Goal: Complete application form

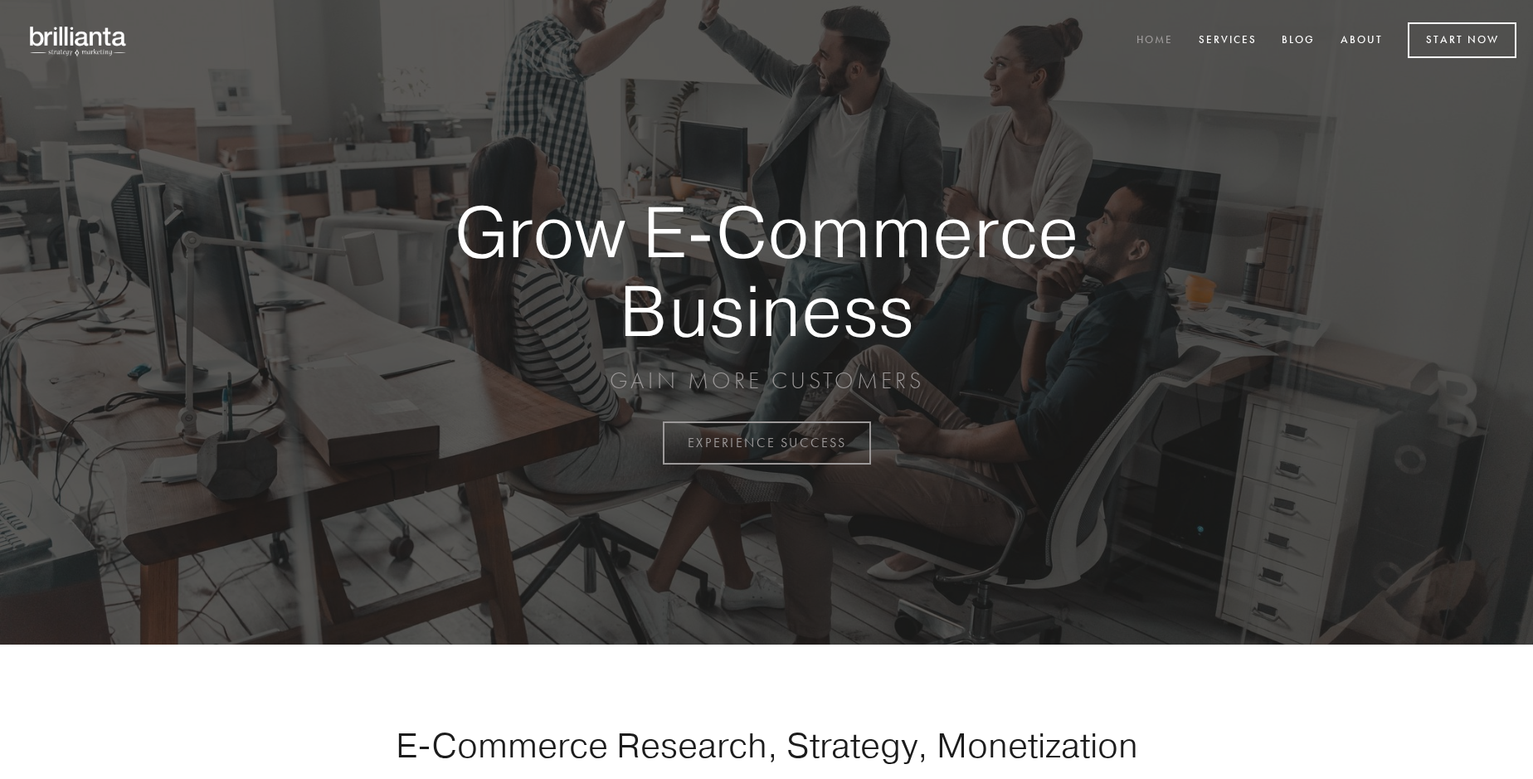
scroll to position [4348, 0]
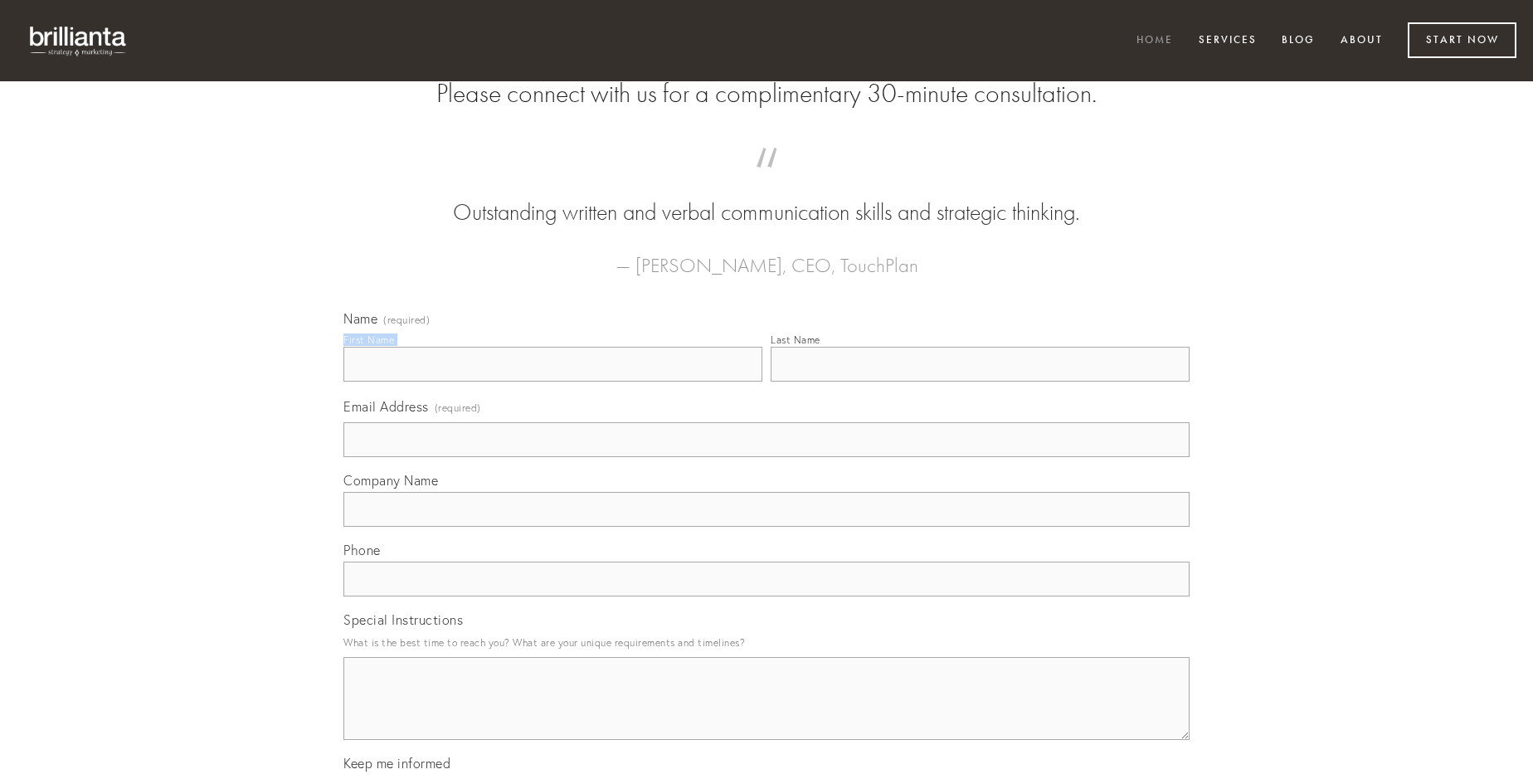
type input "[PERSON_NAME]"
click at [980, 382] on input "Last Name" at bounding box center [980, 364] width 419 height 35
type input "[PERSON_NAME]"
click at [766, 457] on input "Email Address (required)" at bounding box center [766, 439] width 846 height 35
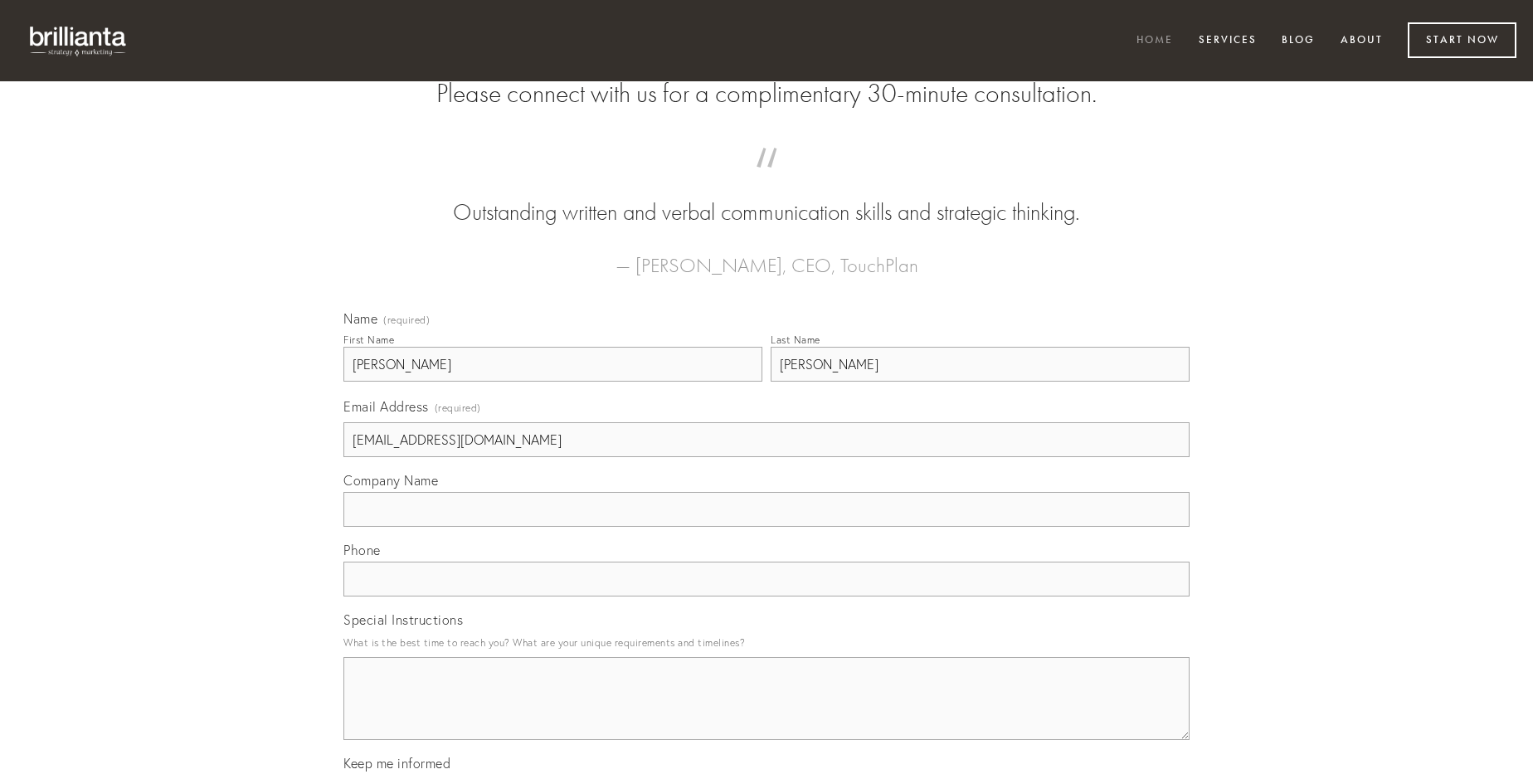
type input "[EMAIL_ADDRESS][DOMAIN_NAME]"
click at [766, 527] on input "Company Name" at bounding box center [766, 509] width 846 height 35
type input "amiculum"
click at [766, 596] on input "text" at bounding box center [766, 579] width 846 height 35
click at [766, 713] on textarea "Special Instructions" at bounding box center [766, 698] width 846 height 83
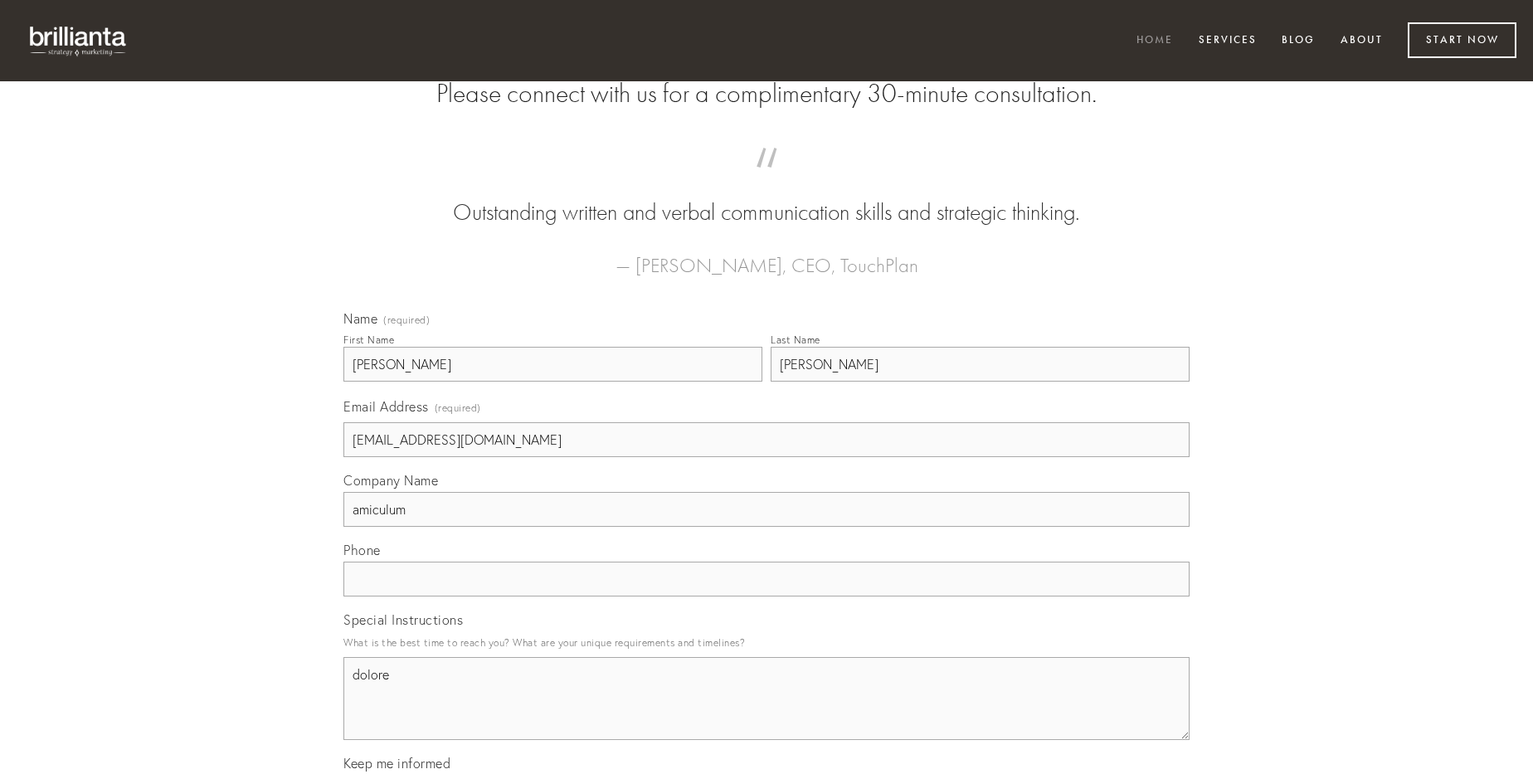
type textarea "dolore"
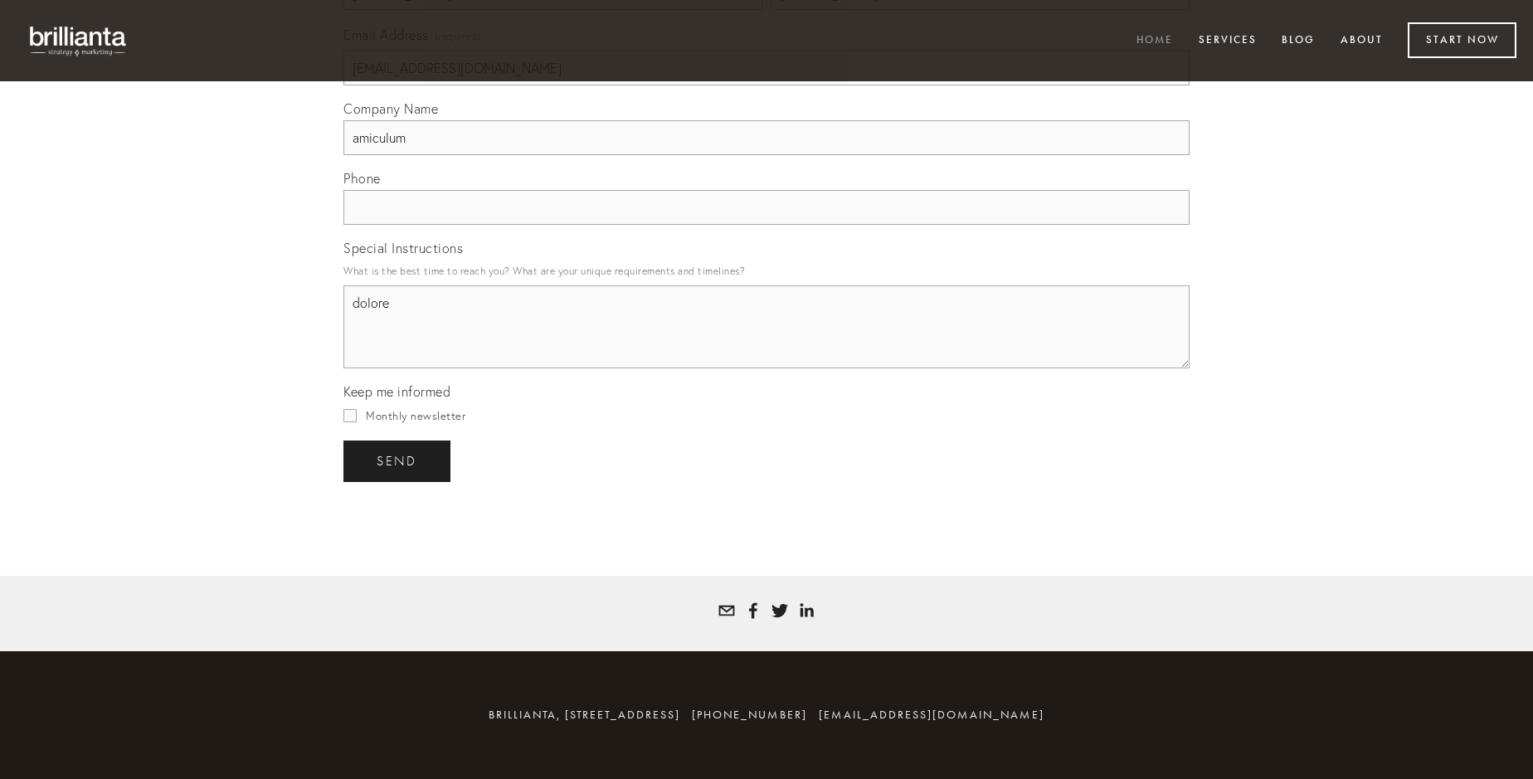
click at [398, 460] on span "send" at bounding box center [397, 461] width 41 height 15
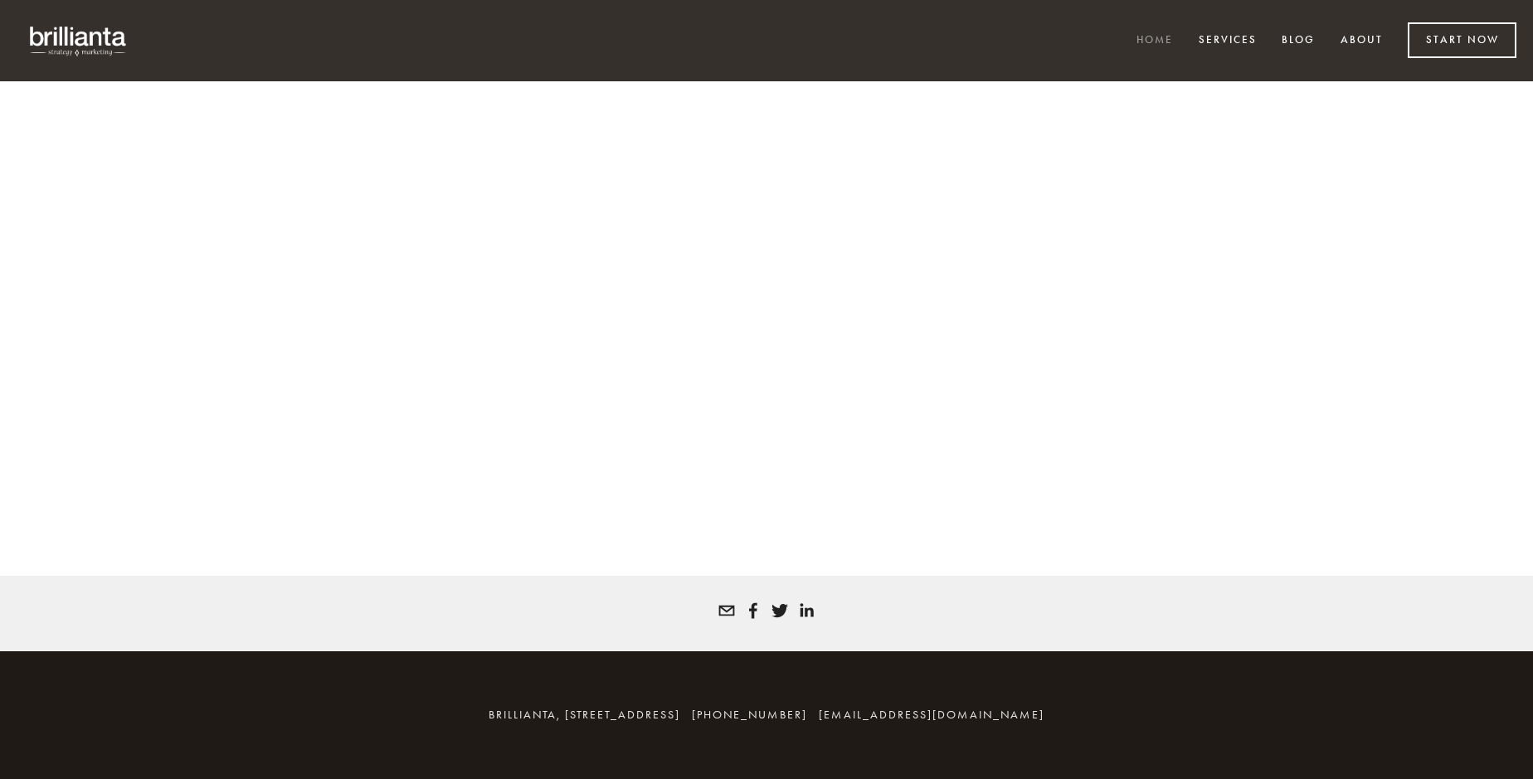
scroll to position [4326, 0]
